Goal: Find specific page/section: Find specific page/section

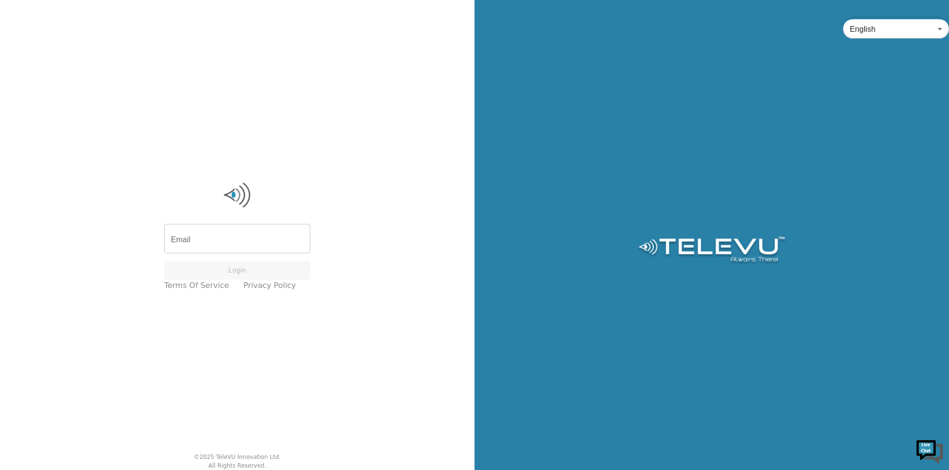
click at [305, 205] on img at bounding box center [237, 195] width 147 height 29
click at [230, 232] on input "Email" at bounding box center [237, 240] width 147 height 27
type input "[PERSON_NAME][EMAIL_ADDRESS][DOMAIN_NAME]"
click at [266, 265] on button "Login" at bounding box center [237, 270] width 147 height 19
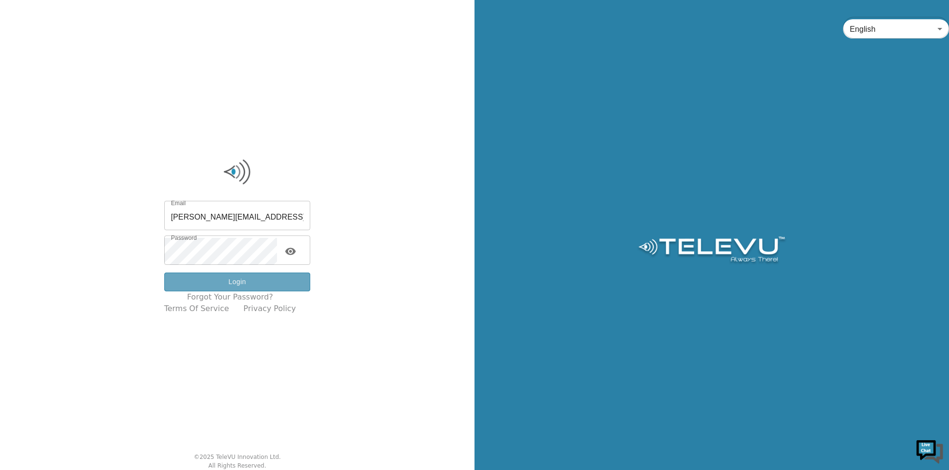
click at [281, 276] on button "Login" at bounding box center [237, 282] width 147 height 19
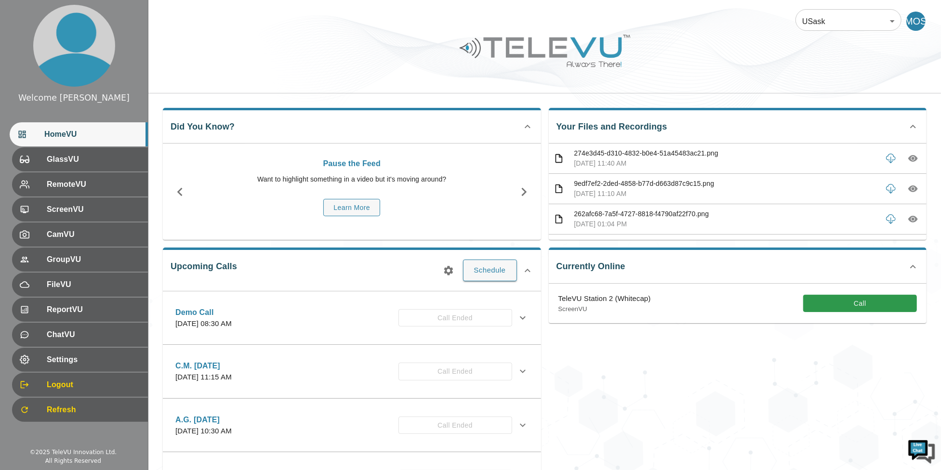
click at [913, 23] on div "MOS" at bounding box center [916, 21] width 19 height 19
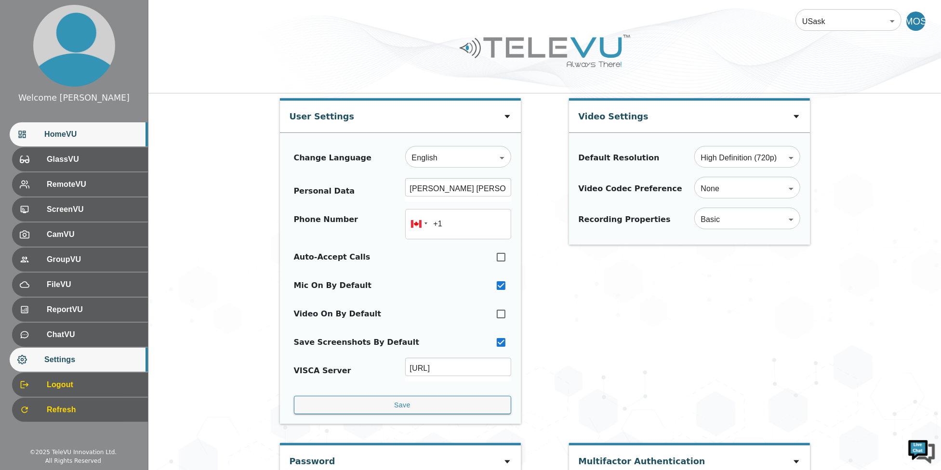
click at [30, 142] on div "HomeVU" at bounding box center [79, 134] width 138 height 24
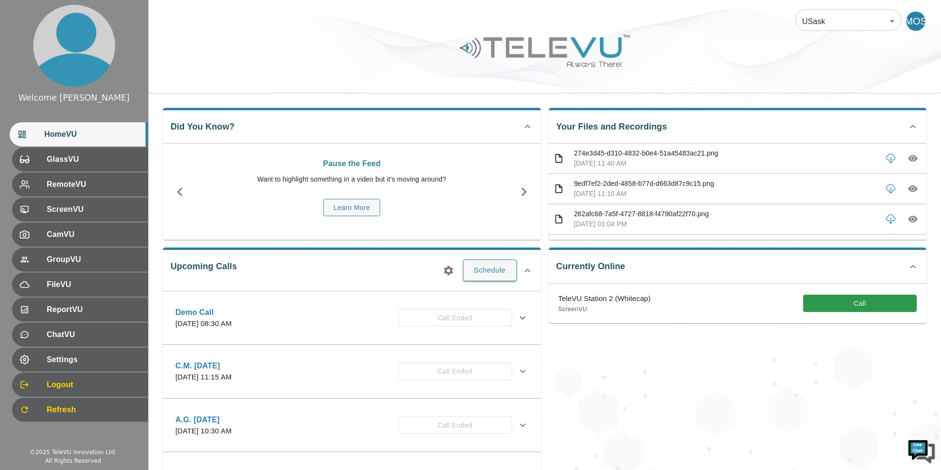
click at [586, 162] on p "[DATE] 11:40 AM" at bounding box center [726, 164] width 304 height 10
click at [428, 99] on div "Did You Know? Pause the Feed Want to highlight something in a video but it's mo…" at bounding box center [544, 360] width 793 height 533
click at [902, 0] on div "USask 12 ​ MOS" at bounding box center [544, 15] width 793 height 31
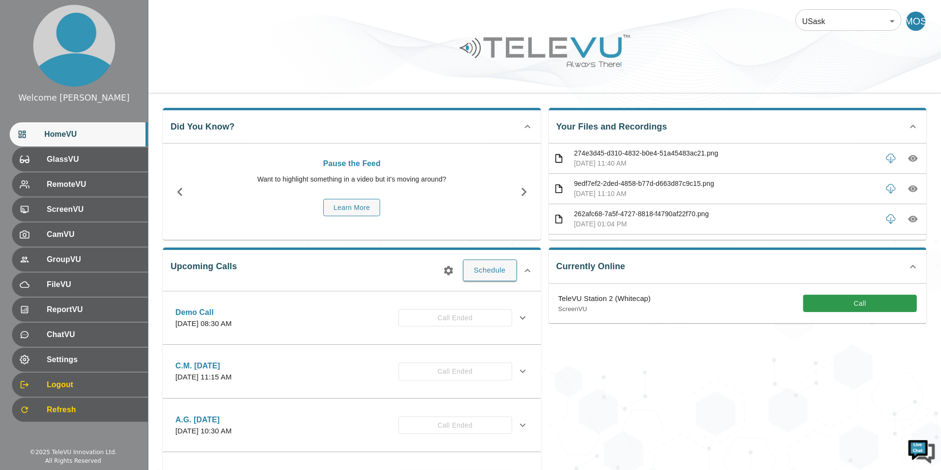
click at [888, 7] on div "USask 12 ​ MOS" at bounding box center [544, 15] width 793 height 31
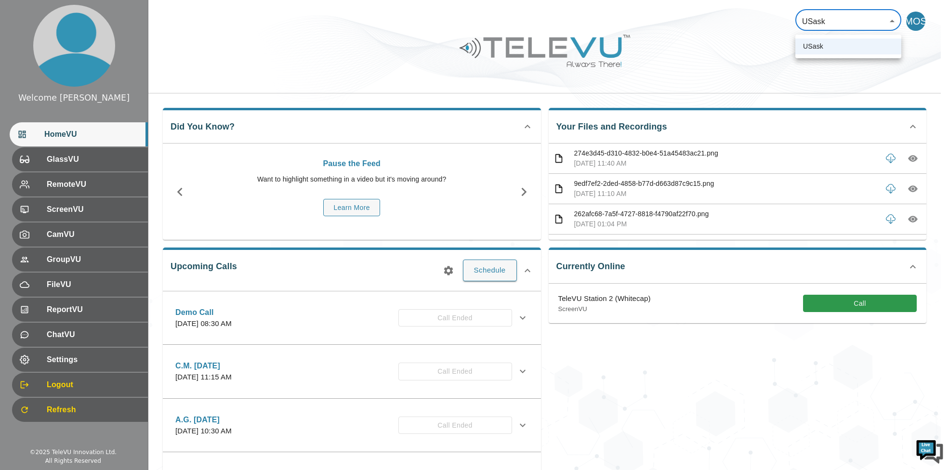
click at [878, 12] on body "Welcome Miranda HomeVU GlassVU RemoteVU ScreenVU CamVU GroupVU FileVU ReportVU …" at bounding box center [474, 313] width 949 height 626
click at [752, 71] on div at bounding box center [474, 235] width 949 height 470
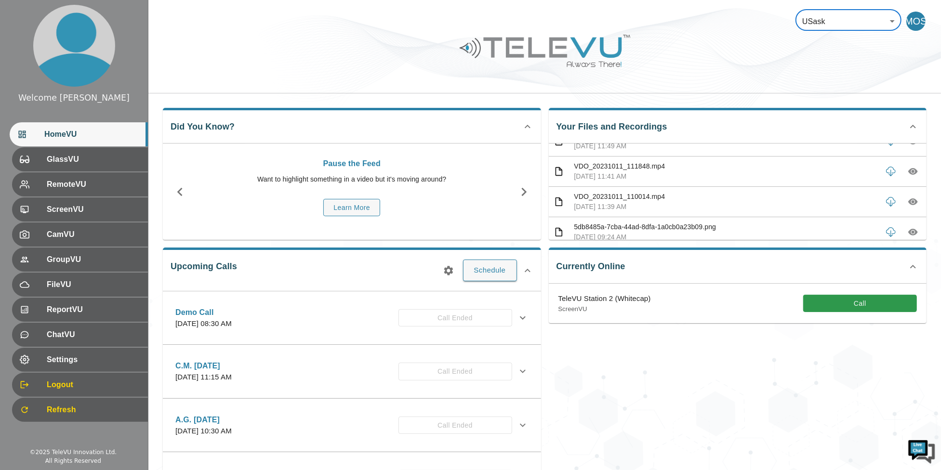
scroll to position [9189, 0]
